Goal: Contribute content

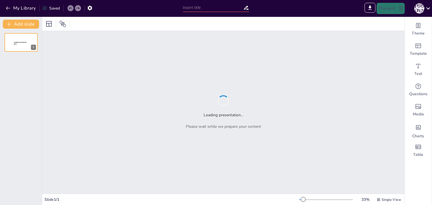
type input "Фінансові імперії: хто є найбагатшими в [GEOGRAPHIC_DATA]?"
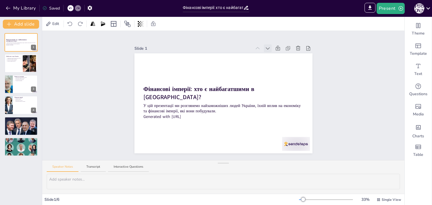
click at [265, 46] on icon at bounding box center [268, 49] width 6 height 6
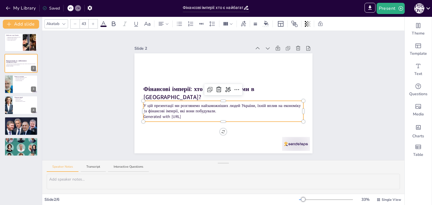
click at [143, 114] on p "Generated with [URL]" at bounding box center [223, 117] width 160 height 6
click at [192, 114] on p "Generated with [URL]" at bounding box center [223, 117] width 160 height 6
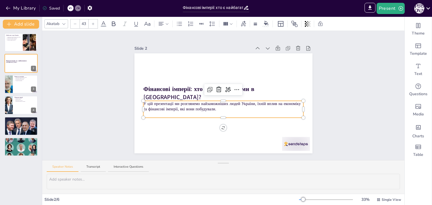
click at [319, 65] on div "Slide 1 Найбагатші люди України Найбагатші люди пов'язані з енергетикою Найбага…" at bounding box center [224, 96] width 210 height 116
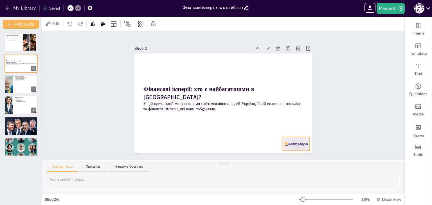
click at [297, 145] on div at bounding box center [296, 144] width 28 height 14
click at [298, 124] on icon at bounding box center [300, 126] width 5 height 6
click at [265, 46] on icon at bounding box center [268, 49] width 6 height 6
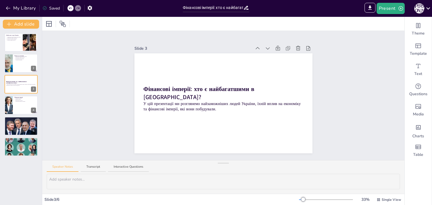
click at [265, 46] on icon at bounding box center [268, 49] width 6 height 6
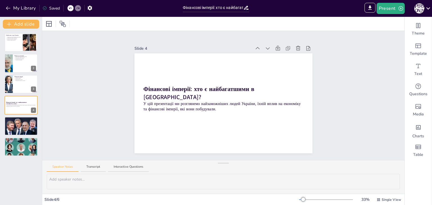
click at [265, 46] on icon at bounding box center [268, 49] width 6 height 6
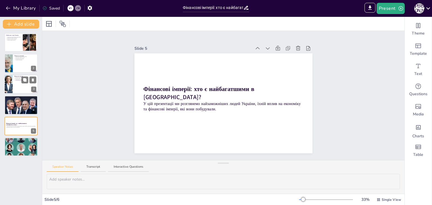
click at [20, 89] on div at bounding box center [21, 84] width 34 height 19
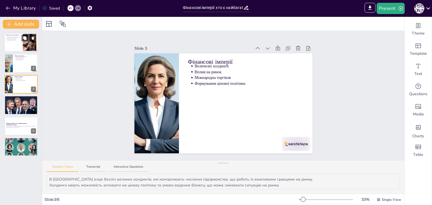
click at [19, 42] on div at bounding box center [21, 42] width 34 height 19
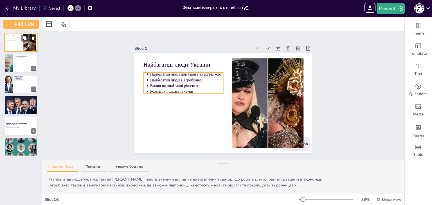
click at [16, 41] on p "Розвиток інфраструктури" at bounding box center [14, 40] width 14 height 1
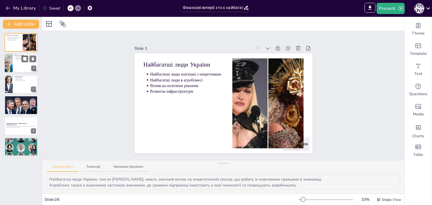
click at [19, 63] on div at bounding box center [21, 63] width 34 height 19
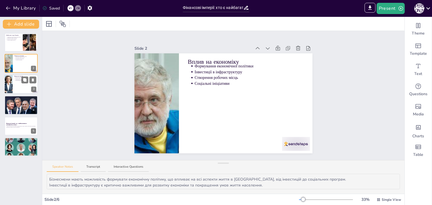
click at [17, 83] on div at bounding box center [21, 84] width 34 height 19
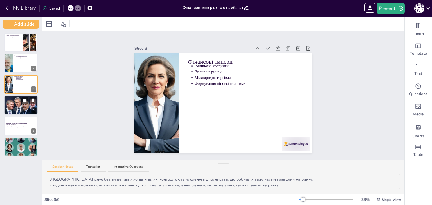
click at [16, 103] on div at bounding box center [21, 105] width 34 height 19
type textarea "[PERSON_NAME], [PERSON_NAME] та [PERSON_NAME] є прикладами успішних бізнесменів…"
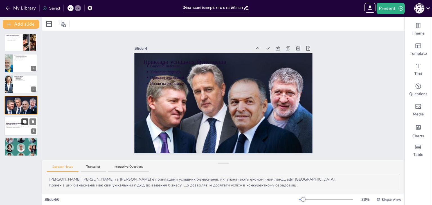
click at [22, 123] on button at bounding box center [24, 121] width 7 height 7
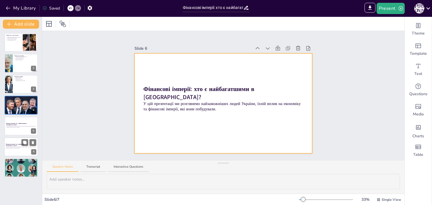
click at [19, 141] on div at bounding box center [21, 147] width 34 height 19
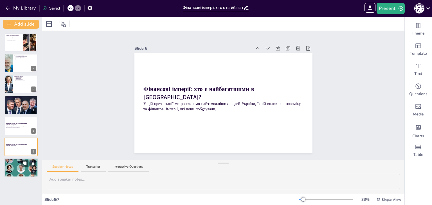
click at [20, 172] on div at bounding box center [21, 168] width 34 height 34
type textarea "Політична нестабільність є серйозним викликом для бізнесменів, оскільки вона мо…"
